Goal: Task Accomplishment & Management: Use online tool/utility

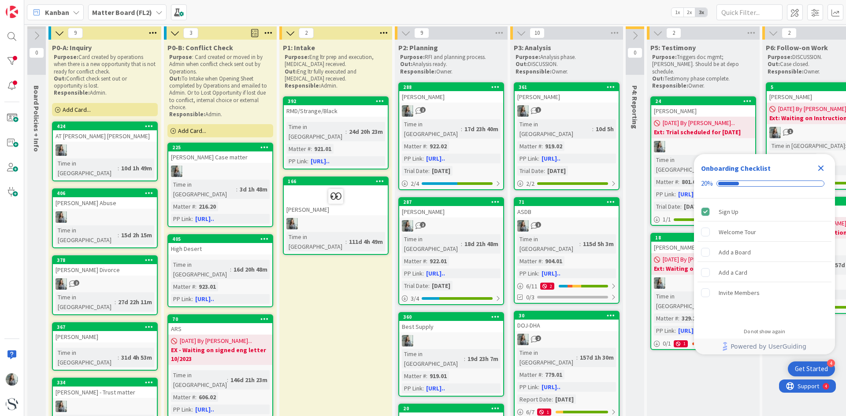
click at [818, 169] on icon "Close Checklist" at bounding box center [820, 168] width 11 height 11
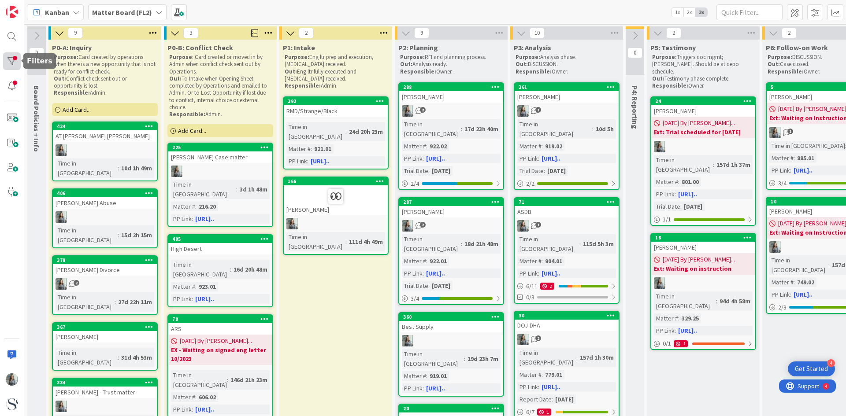
click at [7, 56] on div at bounding box center [12, 61] width 18 height 18
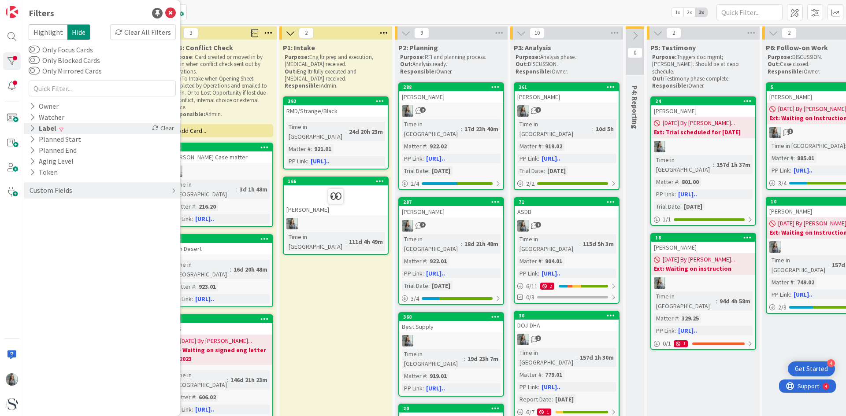
click at [33, 127] on icon at bounding box center [33, 128] width 6 height 7
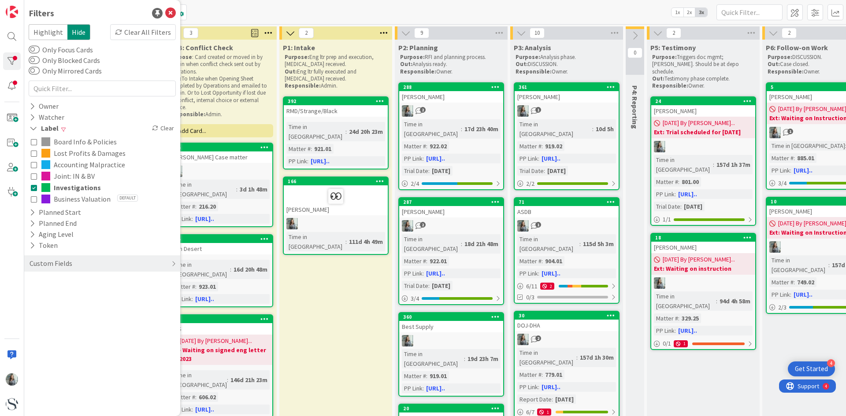
click at [35, 197] on icon at bounding box center [34, 199] width 6 height 6
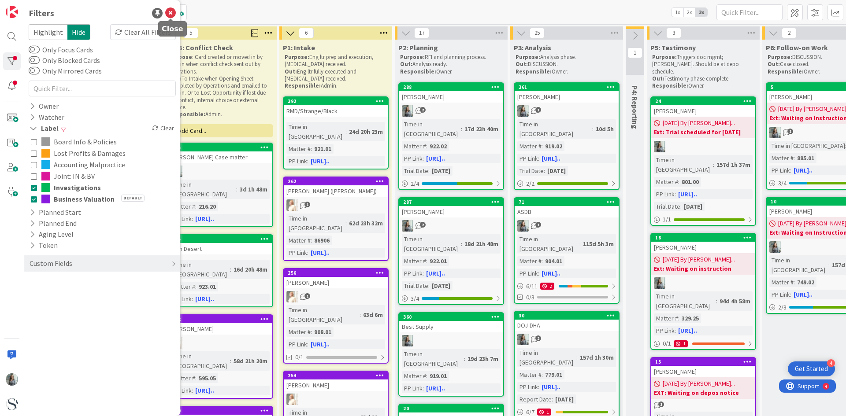
click at [171, 13] on icon at bounding box center [170, 13] width 11 height 11
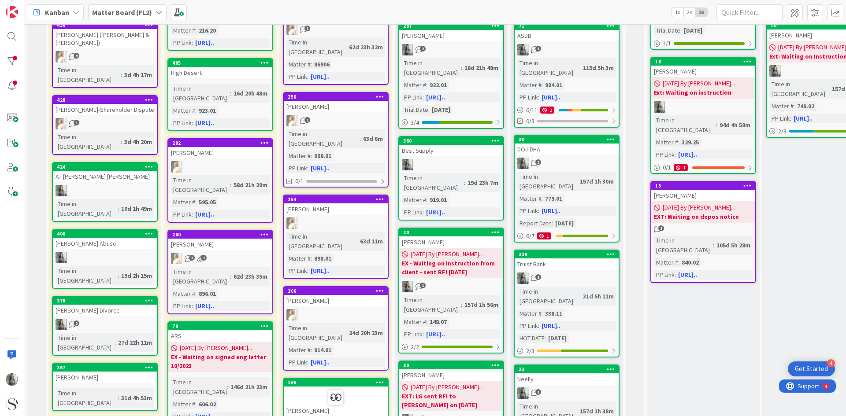
scroll to position [220, 0]
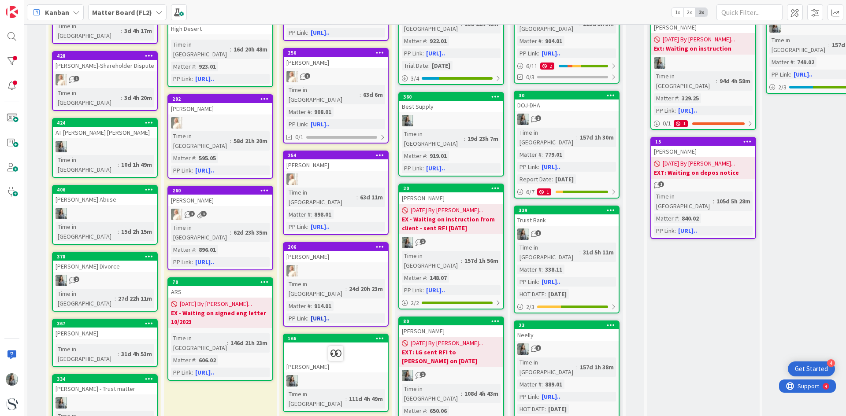
click at [334, 265] on div at bounding box center [336, 270] width 104 height 11
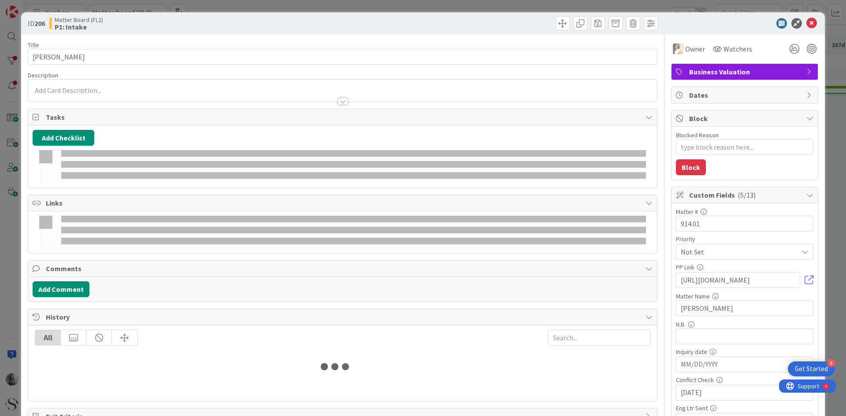
type textarea "x"
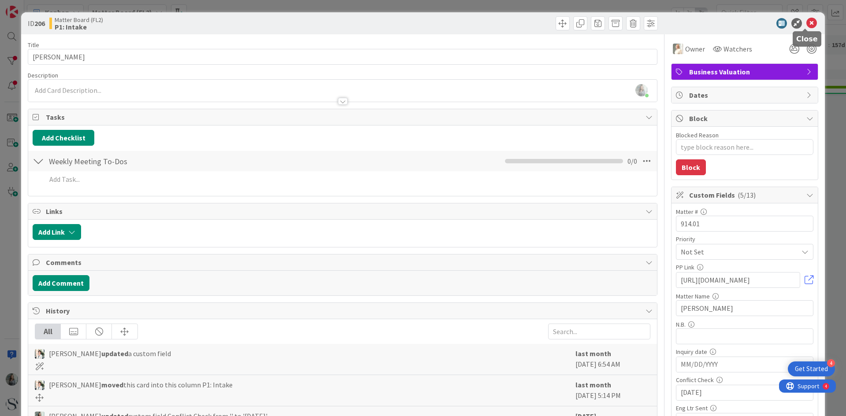
click at [806, 22] on icon at bounding box center [811, 23] width 11 height 11
